Goal: Transaction & Acquisition: Purchase product/service

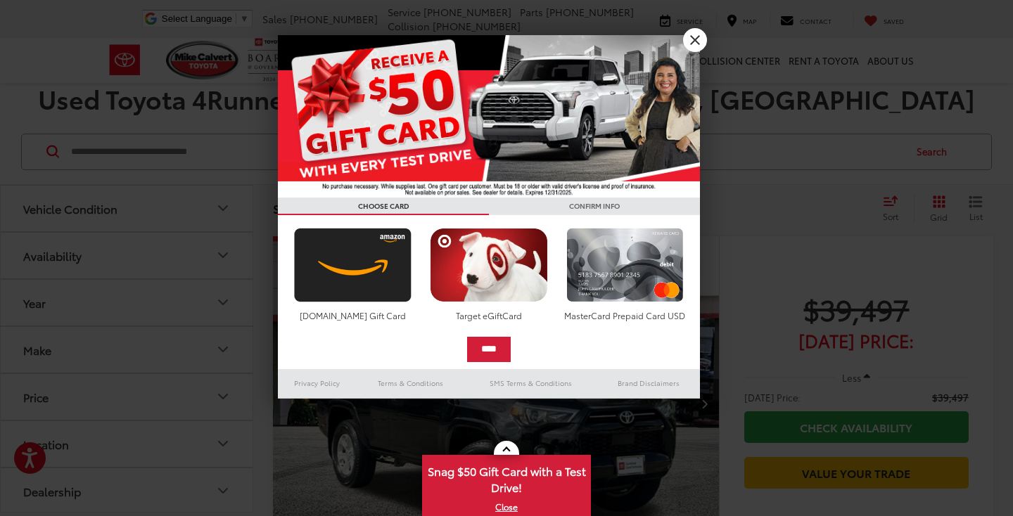
click at [697, 42] on link "X" at bounding box center [695, 40] width 24 height 24
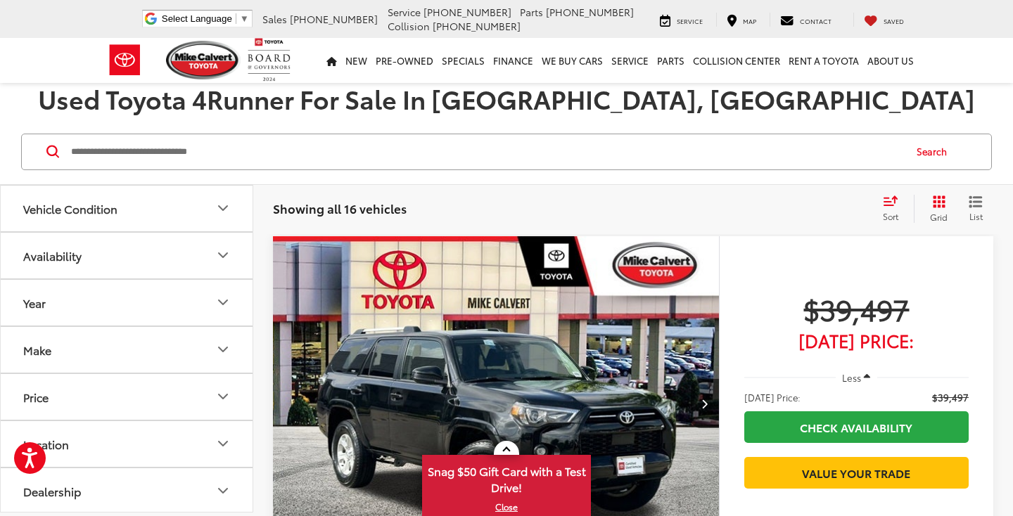
click at [221, 210] on icon "Vehicle Condition" at bounding box center [223, 208] width 17 height 17
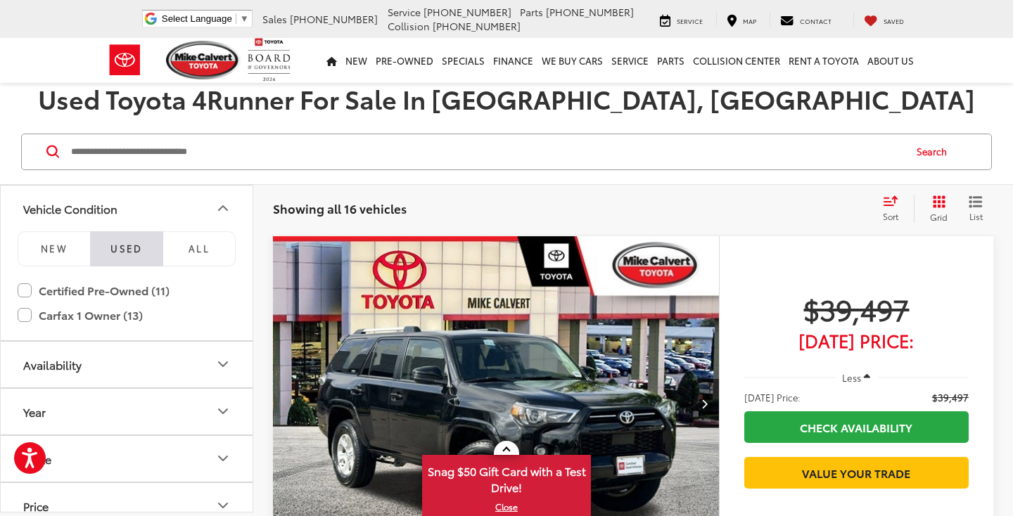
click at [134, 250] on li "Used" at bounding box center [126, 249] width 72 height 35
click at [304, 151] on input "Search by Make, Model, or Keyword" at bounding box center [487, 152] width 834 height 34
click at [287, 177] on div "Search" at bounding box center [506, 152] width 1013 height 65
click at [225, 207] on icon "Vehicle Condition" at bounding box center [223, 208] width 17 height 17
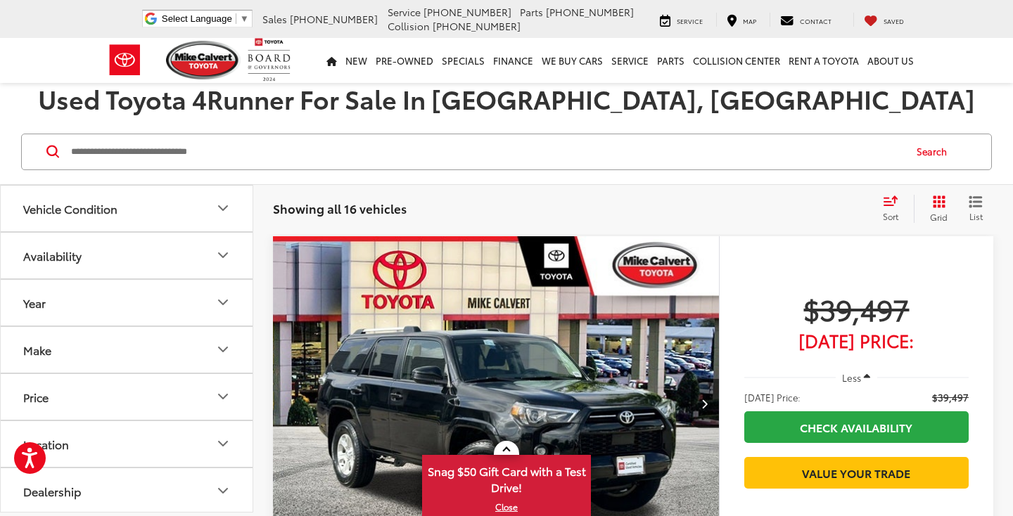
click at [224, 253] on icon "Availability" at bounding box center [223, 255] width 17 height 17
click at [224, 253] on icon "Availability" at bounding box center [223, 255] width 8 height 4
click at [222, 307] on icon "Year" at bounding box center [223, 302] width 17 height 17
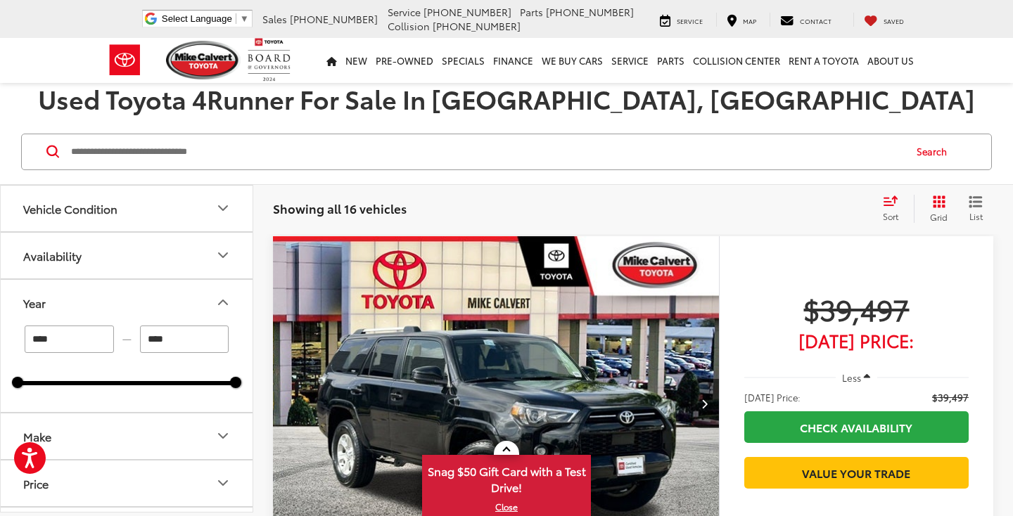
click at [222, 297] on icon "Year" at bounding box center [223, 302] width 17 height 17
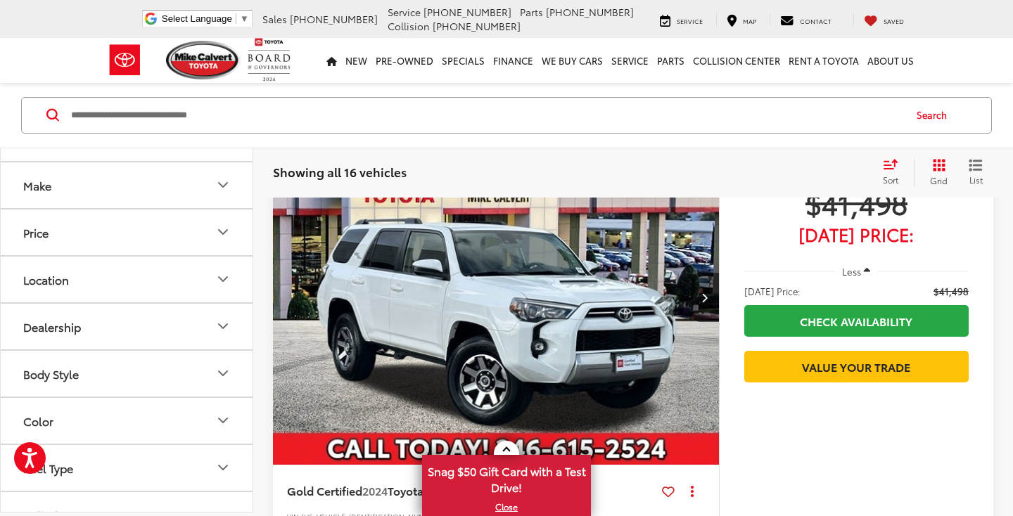
scroll to position [660, 0]
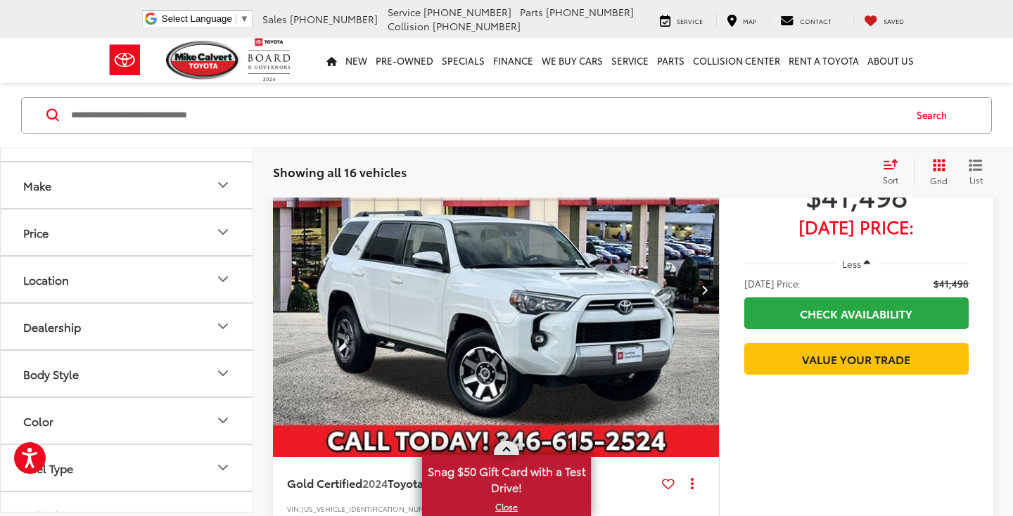
click at [509, 451] on span at bounding box center [506, 452] width 8 height 8
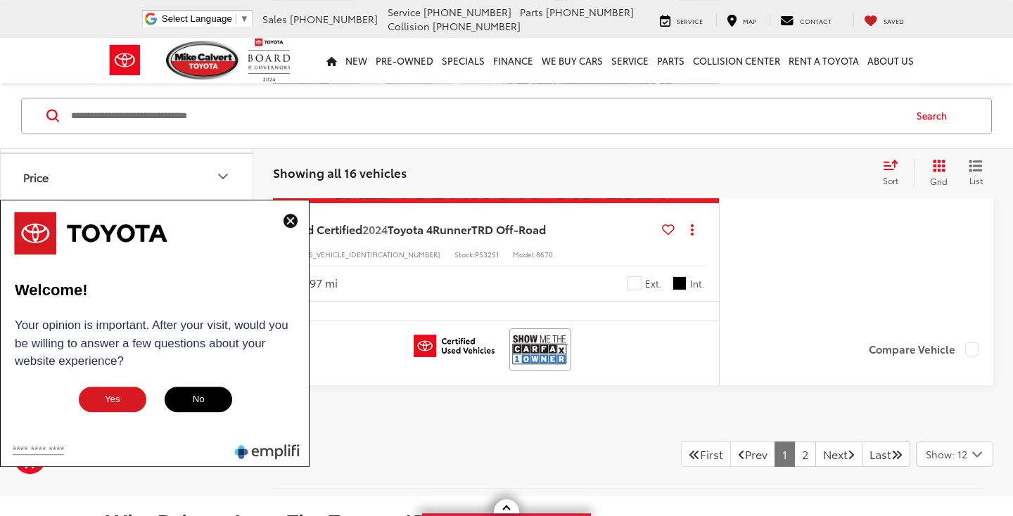
scroll to position [6383, 0]
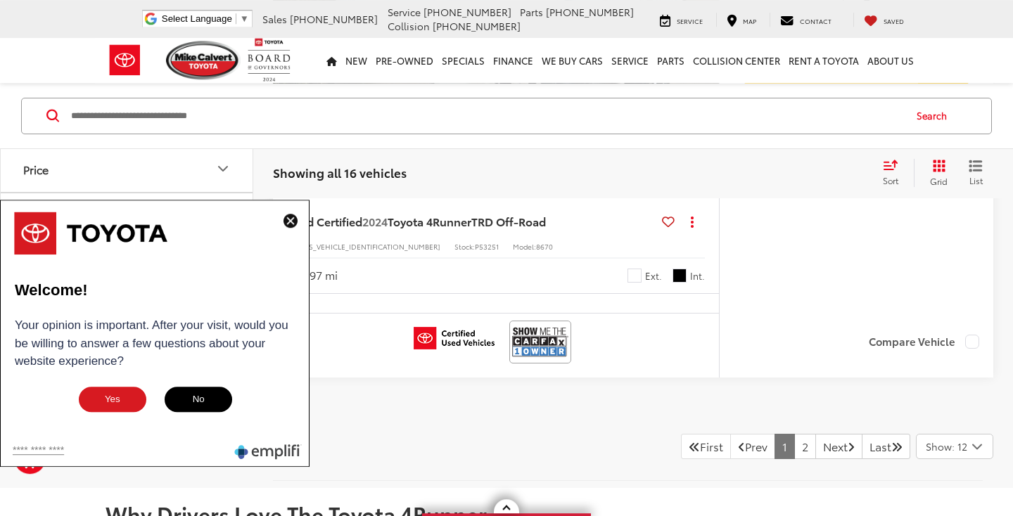
click at [296, 217] on img at bounding box center [291, 221] width 14 height 14
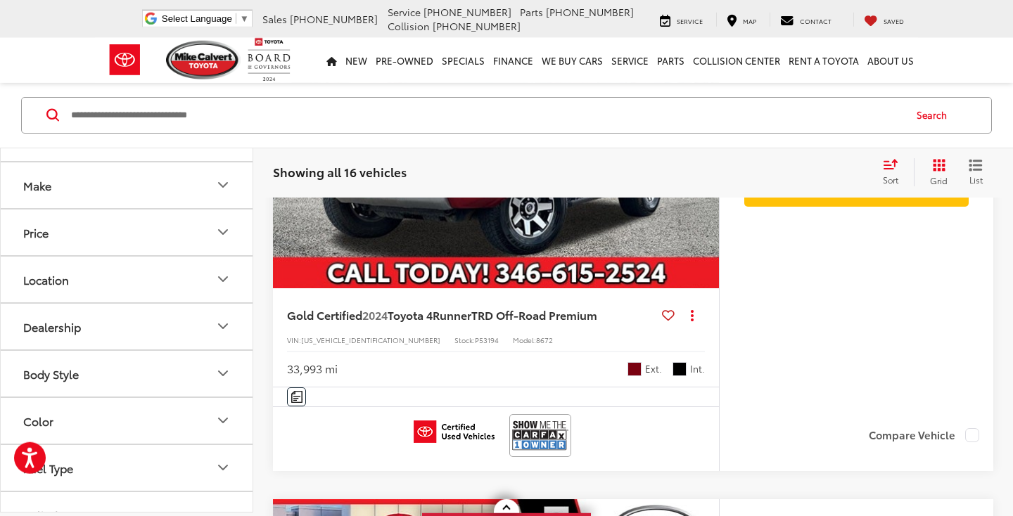
scroll to position [5186, 0]
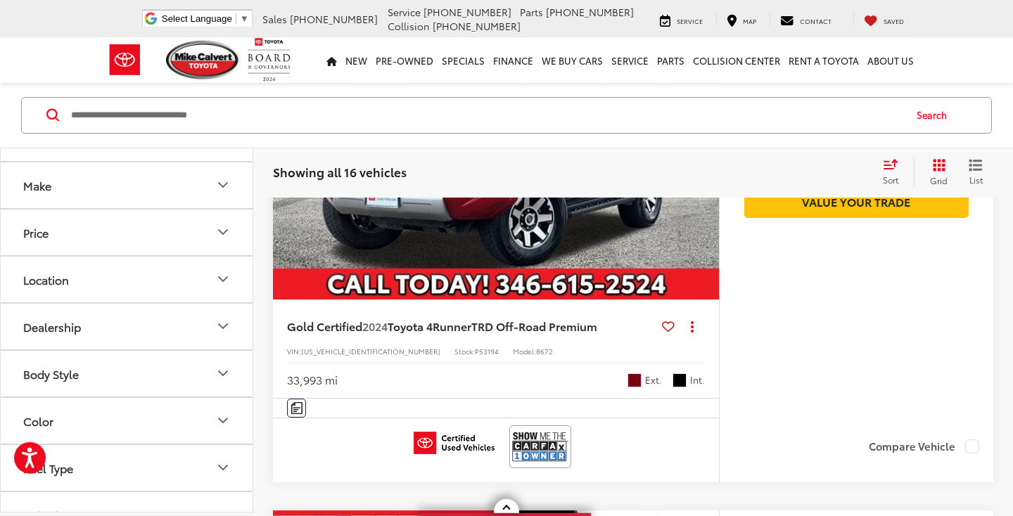
click at [939, 172] on button "Grid" at bounding box center [936, 172] width 44 height 28
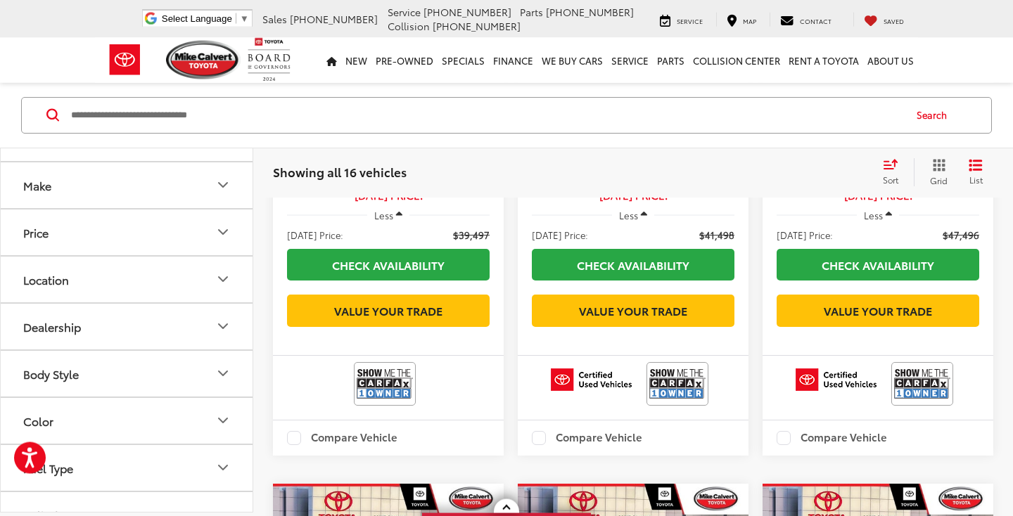
scroll to position [433, 0]
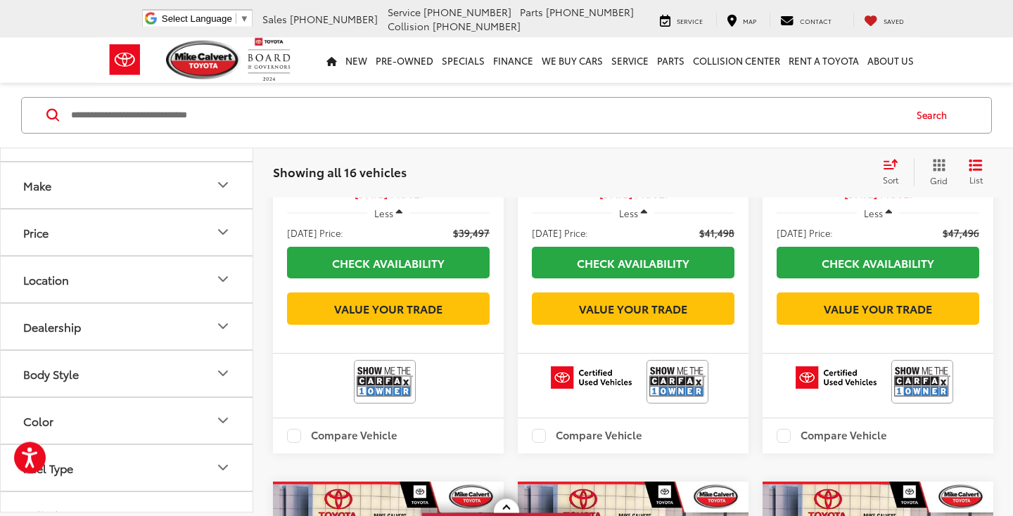
click at [915, 381] on img at bounding box center [922, 381] width 56 height 37
click at [676, 383] on img at bounding box center [677, 381] width 56 height 37
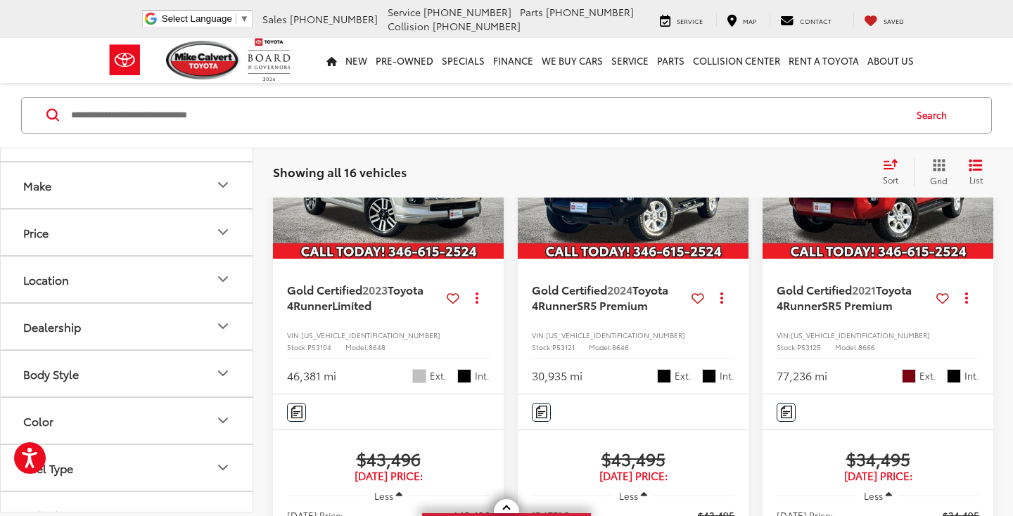
scroll to position [826, 0]
